Goal: Check status: Check status

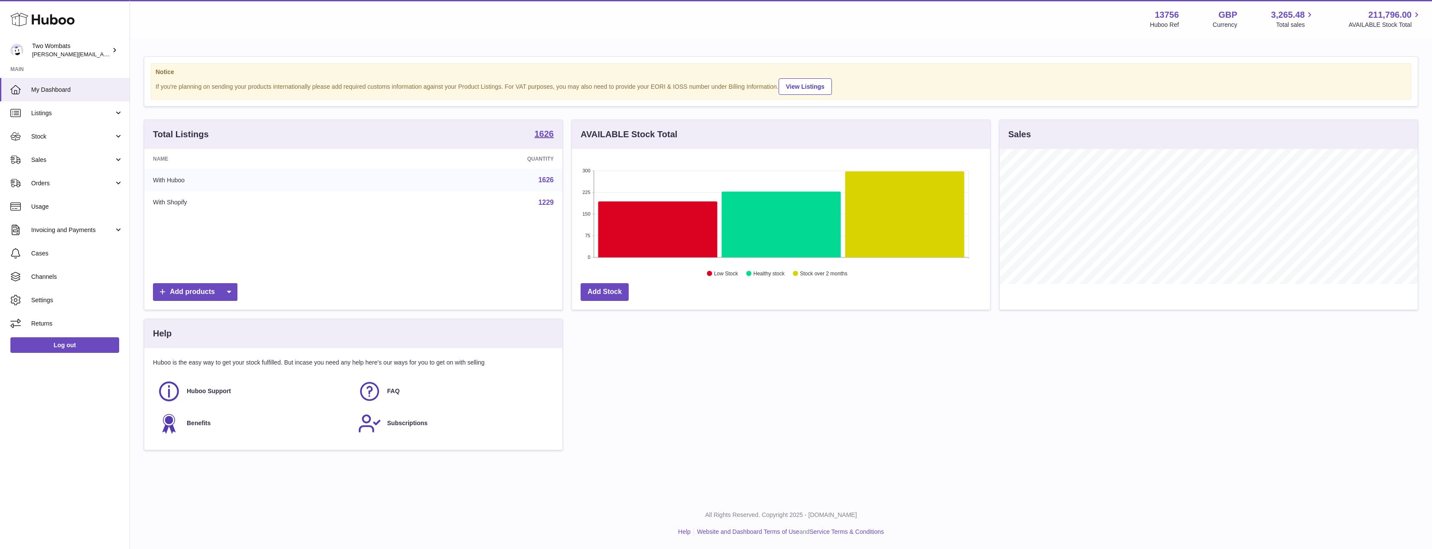
scroll to position [135, 418]
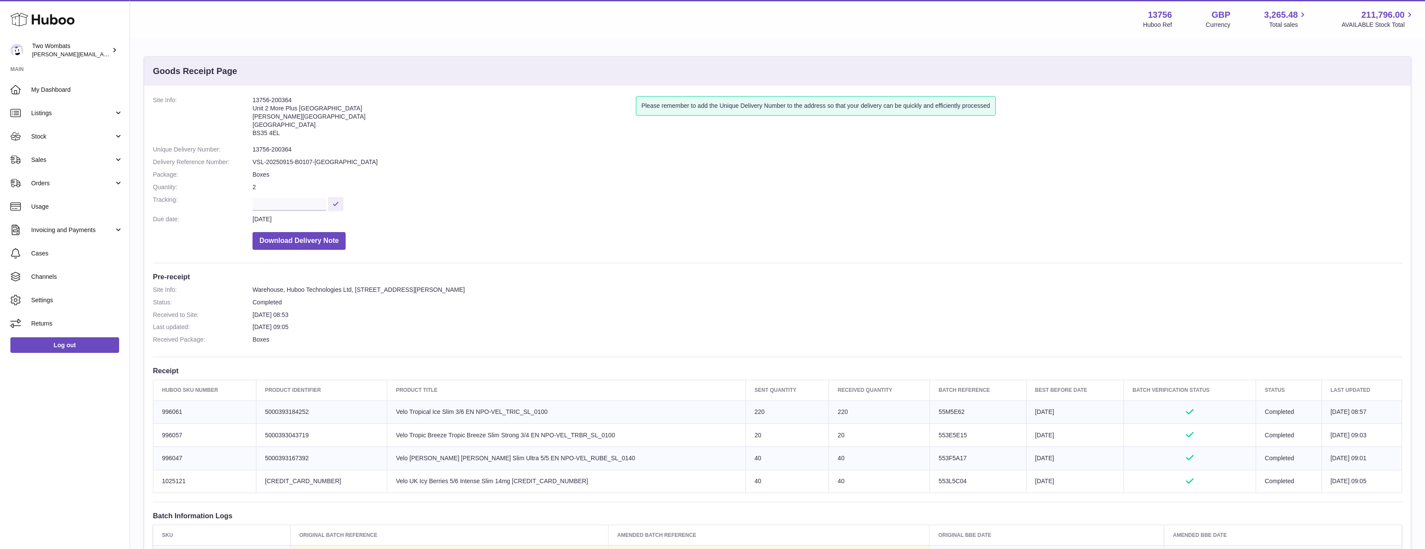
scroll to position [130, 0]
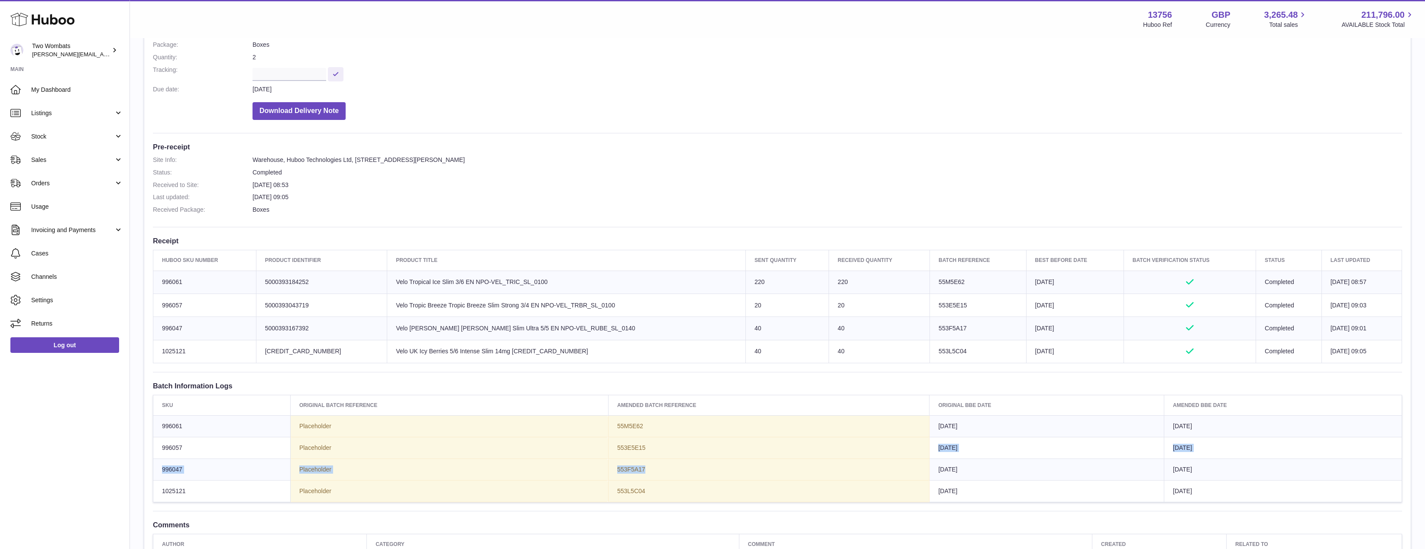
drag, startPoint x: 777, startPoint y: 459, endPoint x: 891, endPoint y: 465, distance: 114.5
click at [778, 459] on td "553F5A17" at bounding box center [768, 470] width 321 height 22
click at [928, 467] on td "553F5A17" at bounding box center [768, 470] width 321 height 22
drag, startPoint x: 982, startPoint y: 492, endPoint x: 961, endPoint y: 459, distance: 39.5
click at [961, 459] on tbody "996061 Placeholder 55M5E62 2026-09-15 2026-09-15 996057 Placeholder 553E5E15 20…" at bounding box center [777, 459] width 1249 height 87
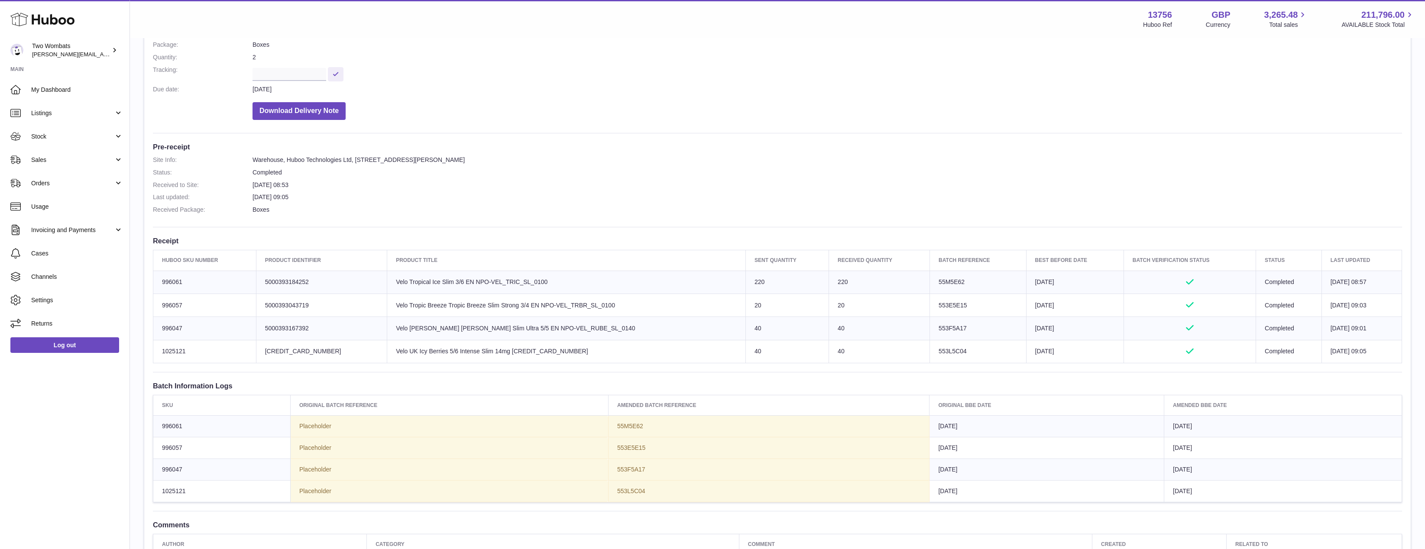
click at [961, 459] on td "2026-09-15" at bounding box center [1047, 470] width 235 height 22
drag, startPoint x: 960, startPoint y: 436, endPoint x: 1144, endPoint y: 498, distance: 194.5
click at [1144, 498] on tbody "996061 Placeholder 55M5E62 2026-09-15 2026-09-15 996057 Placeholder 553E5E15 20…" at bounding box center [777, 459] width 1249 height 87
click at [1144, 497] on td "2026-09-15" at bounding box center [1047, 492] width 235 height 22
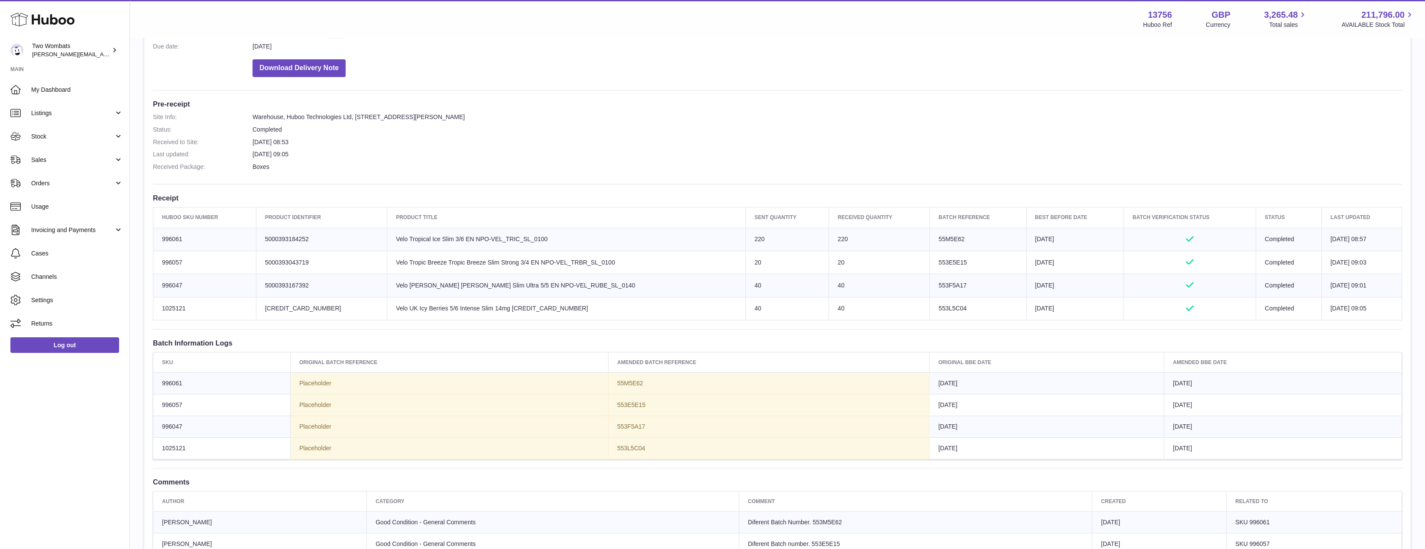
scroll to position [173, 0]
drag, startPoint x: 168, startPoint y: 385, endPoint x: 1267, endPoint y: 454, distance: 1100.9
click at [1267, 454] on tbody "996061 Placeholder 55M5E62 2026-09-15 2026-09-15 996057 Placeholder 553E5E15 20…" at bounding box center [777, 416] width 1249 height 87
click at [1267, 454] on td "2026-09-15" at bounding box center [1284, 449] width 238 height 22
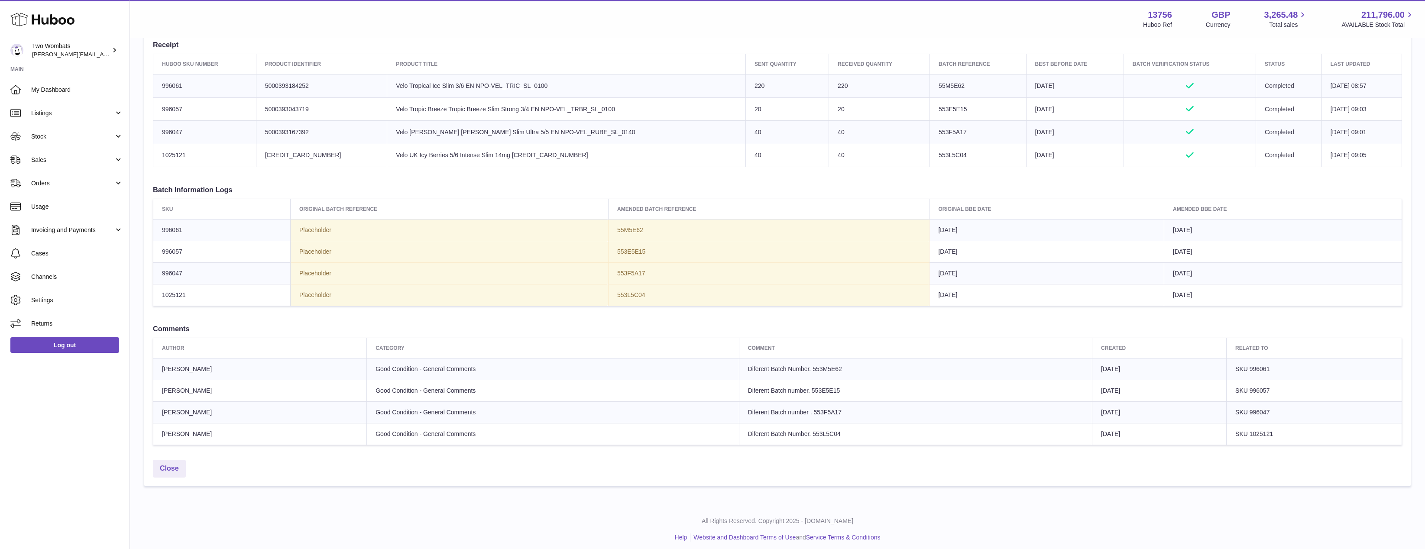
scroll to position [331, 0]
